Goal: Transaction & Acquisition: Subscribe to service/newsletter

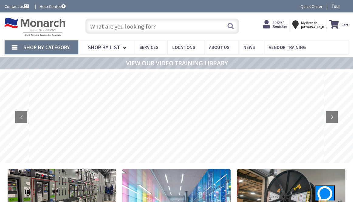
click at [279, 24] on span "Login / Register" at bounding box center [279, 24] width 14 height 9
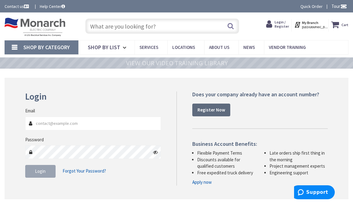
click at [214, 105] on link "Register Now" at bounding box center [211, 109] width 38 height 13
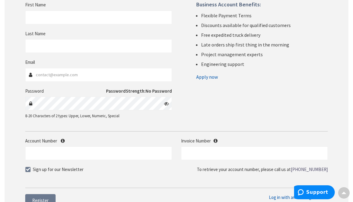
scroll to position [116, 0]
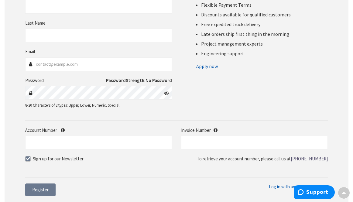
click at [62, 129] on div at bounding box center [90, 142] width 61 height 49
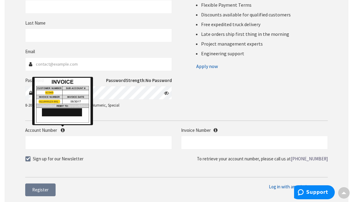
click at [62, 129] on icon at bounding box center [63, 130] width 4 height 5
click at [62, 136] on input "Account Number" at bounding box center [98, 143] width 147 height 14
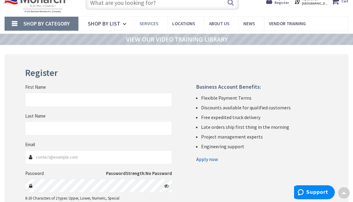
scroll to position [0, 0]
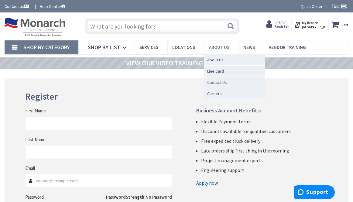
click at [225, 84] on link "Contact Us" at bounding box center [234, 81] width 61 height 11
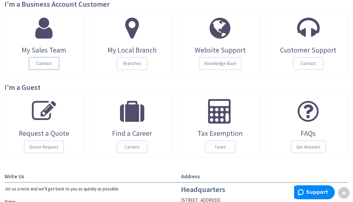
click at [51, 68] on span "Contact" at bounding box center [44, 63] width 30 height 13
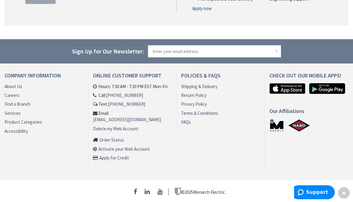
scroll to position [182, 0]
drag, startPoint x: 172, startPoint y: 118, endPoint x: 93, endPoint y: 119, distance: 78.6
click at [93, 119] on div "Online Customer Support Hours: 7:30 AM - 7:30 PM EST Mon-Fri. Call: [PHONE_NUMB…" at bounding box center [132, 122] width 88 height 98
copy link "[EMAIL_ADDRESS][DOMAIN_NAME]"
